Goal: Find specific page/section: Find specific page/section

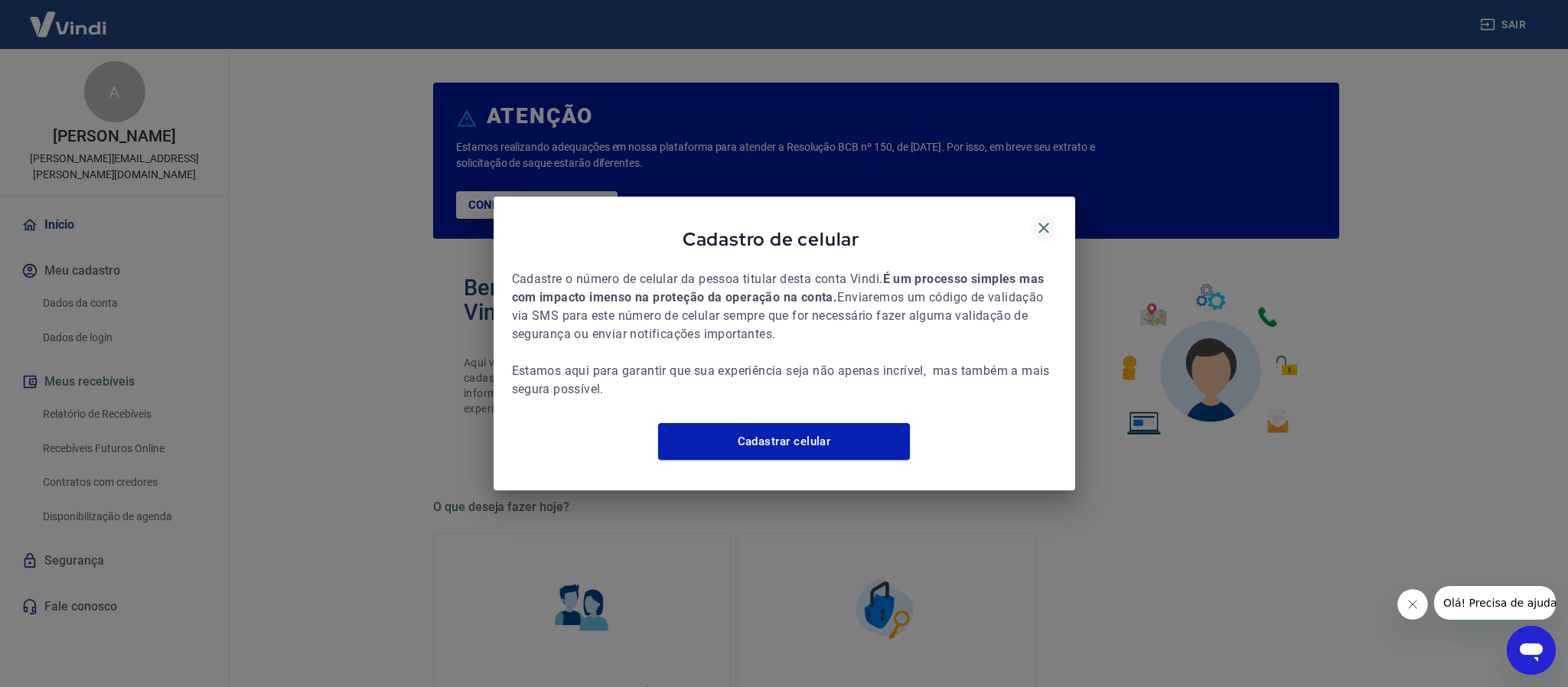
click at [1046, 219] on icon "button" at bounding box center [1044, 227] width 18 height 18
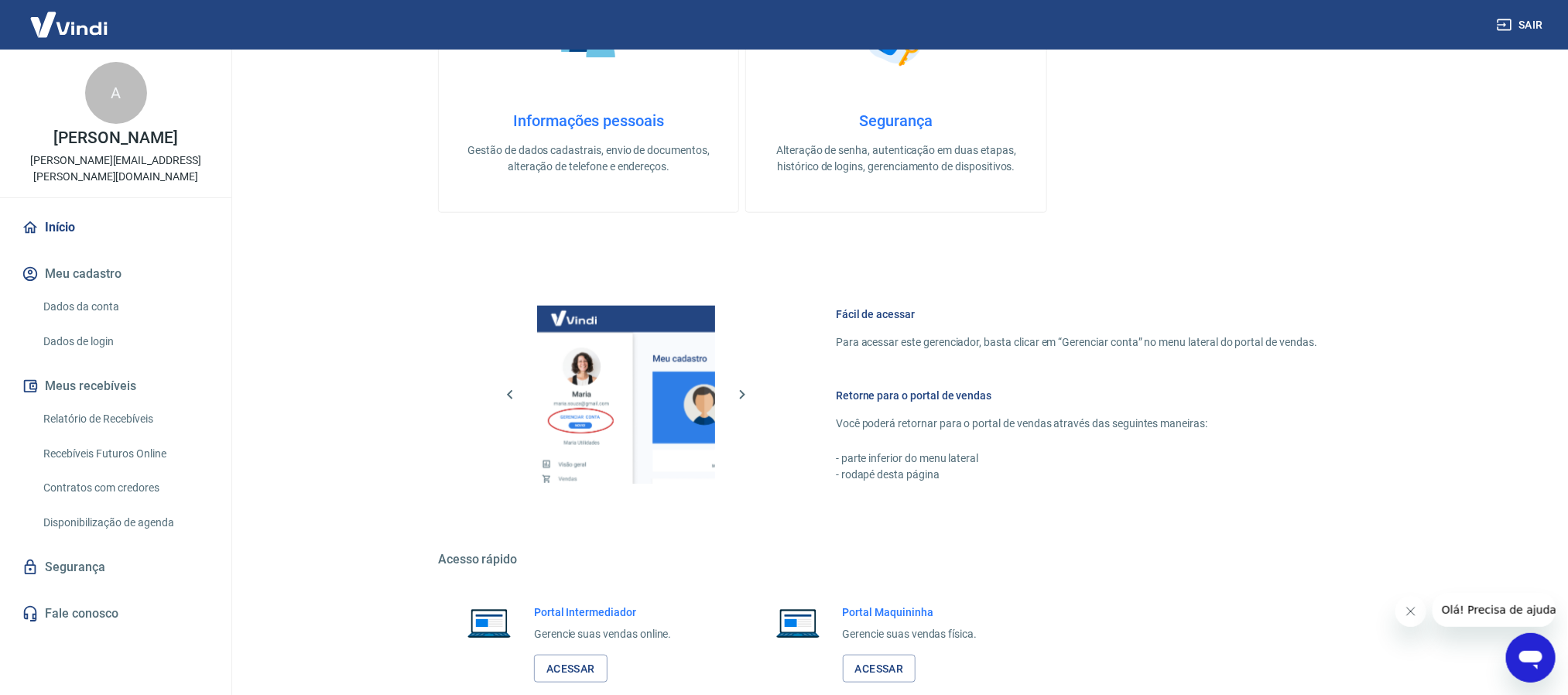
scroll to position [674, 0]
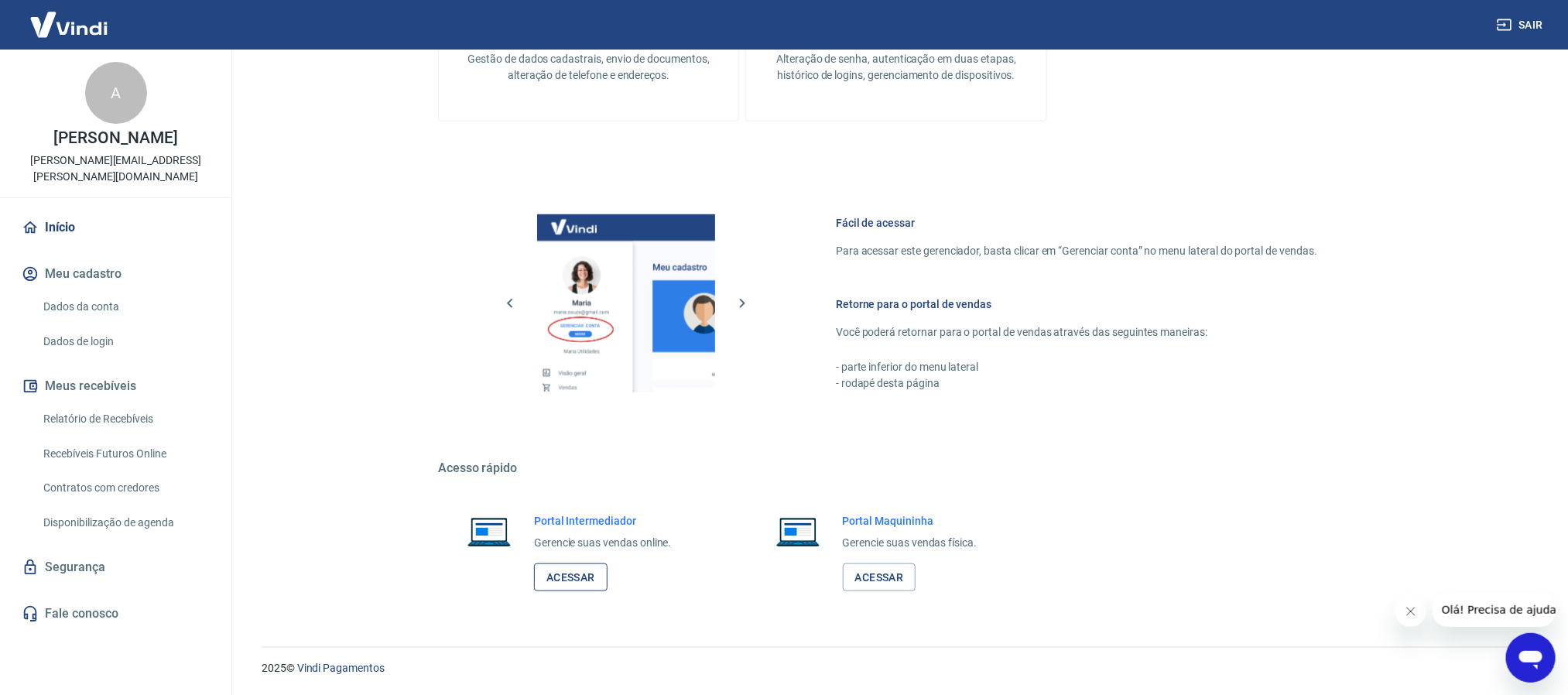
click at [559, 574] on link "Acessar" at bounding box center [570, 577] width 73 height 28
